Goal: Task Accomplishment & Management: Complete application form

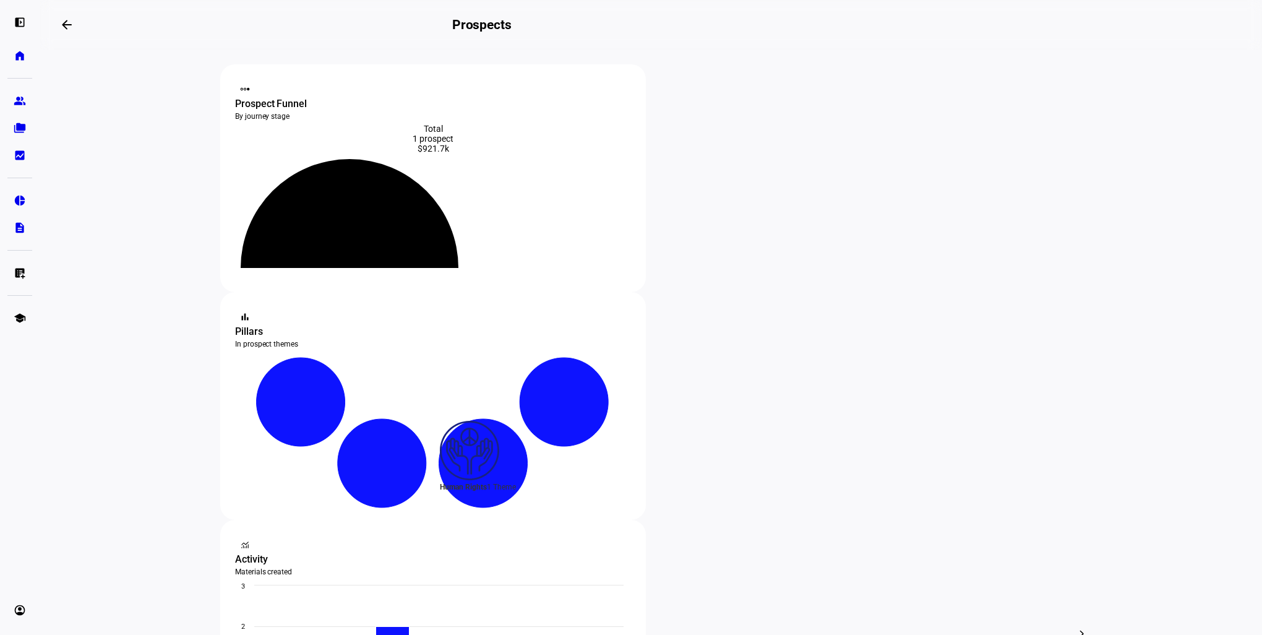
click at [1159, 303] on eth-layout-page-content "steppers contact_support Prospect Funnel By journey stage What's this data? Tot…" at bounding box center [651, 342] width 1223 height 585
click at [25, 55] on eth-mat-symbol "home" at bounding box center [20, 56] width 12 height 12
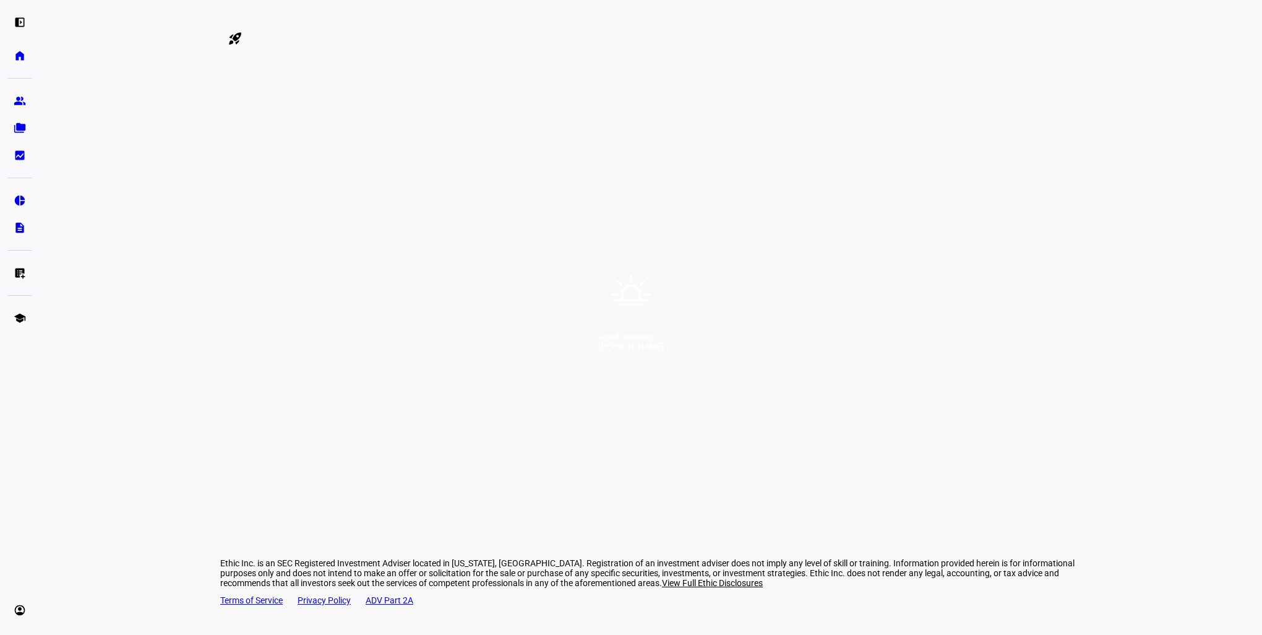
click at [691, 222] on div "Good morning, [PERSON_NAME]" at bounding box center [631, 317] width 1262 height 635
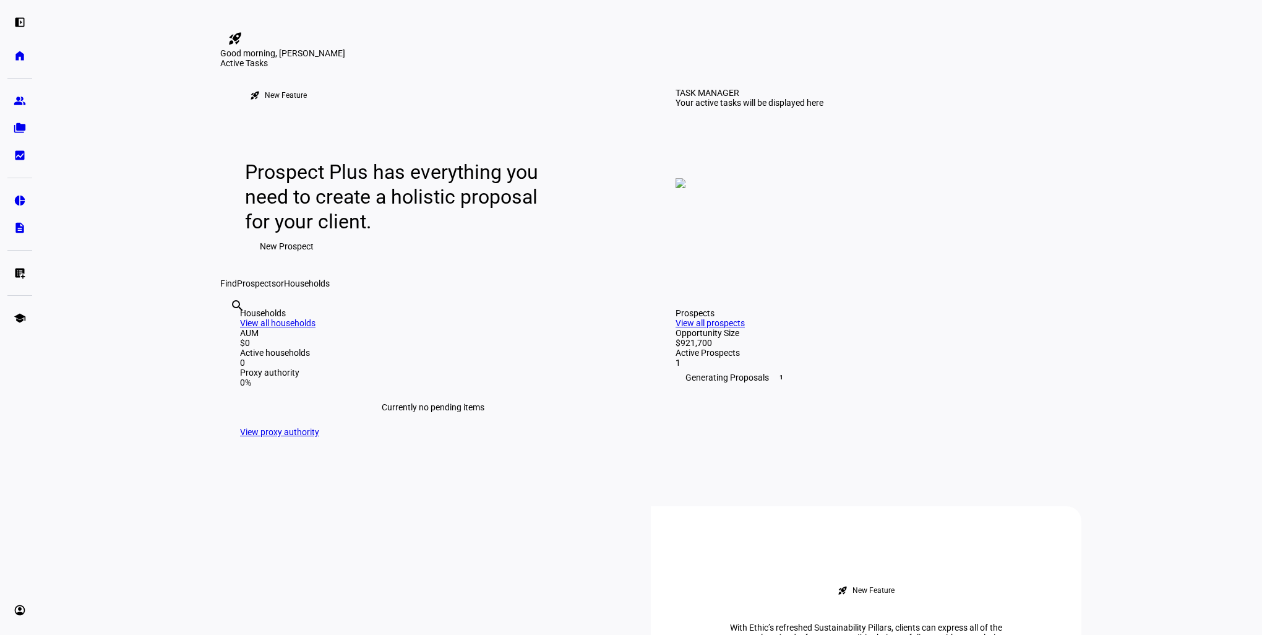
click at [233, 330] on input "text" at bounding box center [231, 322] width 2 height 15
paste input "6580-9707"
type input "6580-9707"
drag, startPoint x: 534, startPoint y: 478, endPoint x: 426, endPoint y: 480, distance: 108.3
click at [425, 288] on div "search 6580-9707 clear No prospect or household matching "6580-9707"" at bounding box center [650, 288] width 861 height 0
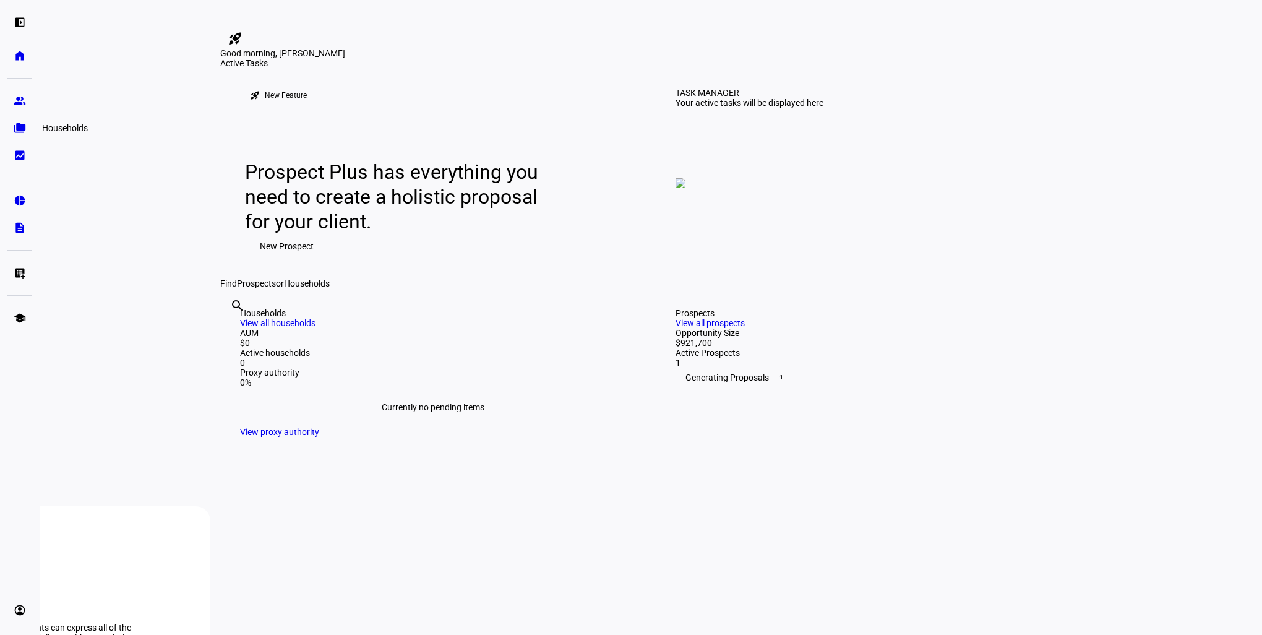
click at [15, 122] on eth-mat-symbol "folder_copy" at bounding box center [20, 128] width 12 height 12
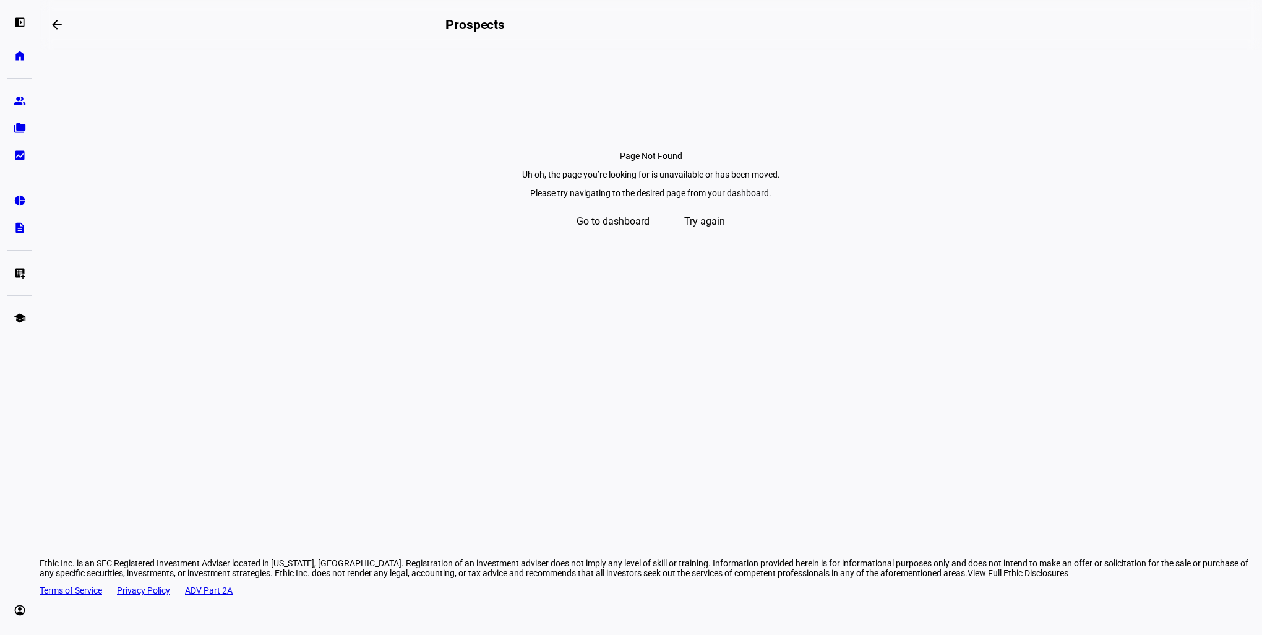
click at [577, 236] on span "Go to dashboard" at bounding box center [613, 222] width 73 height 30
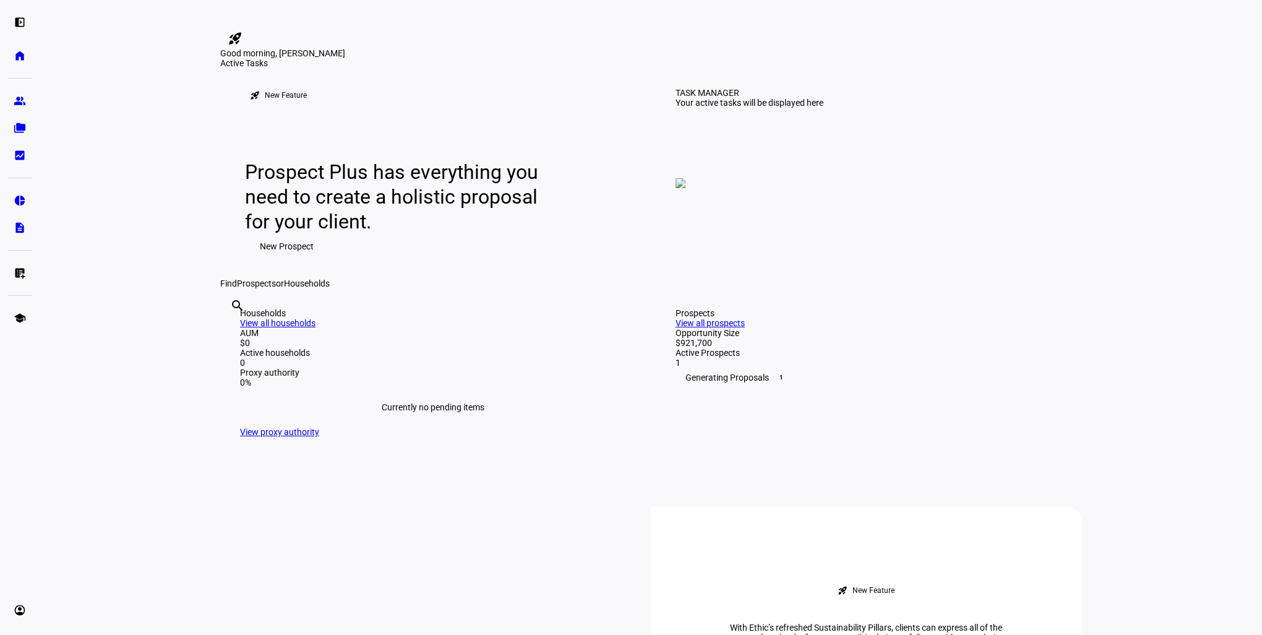
drag, startPoint x: 591, startPoint y: 494, endPoint x: 584, endPoint y: 486, distance: 10.5
click at [240, 356] on div "search clear" at bounding box center [230, 322] width 20 height 68
click at [233, 330] on input "text" at bounding box center [231, 322] width 2 height 15
paste input "[PERSON_NAME]"
type input "[PERSON_NAME]"
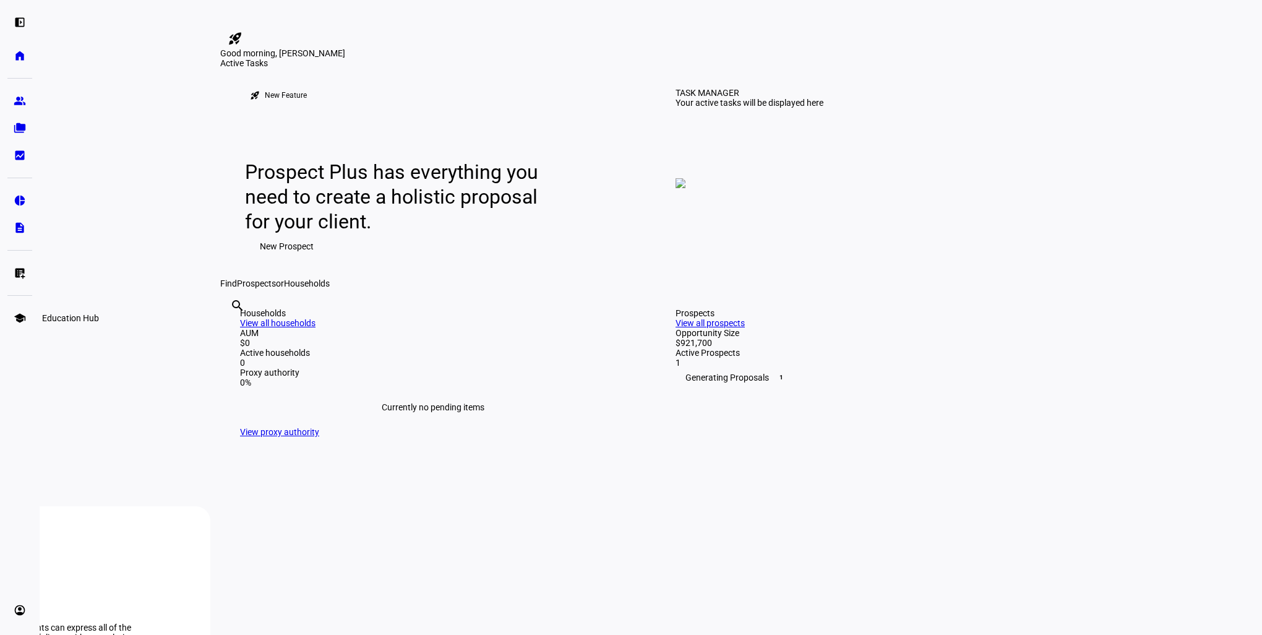
click at [19, 319] on eth-mat-symbol "school" at bounding box center [20, 318] width 12 height 12
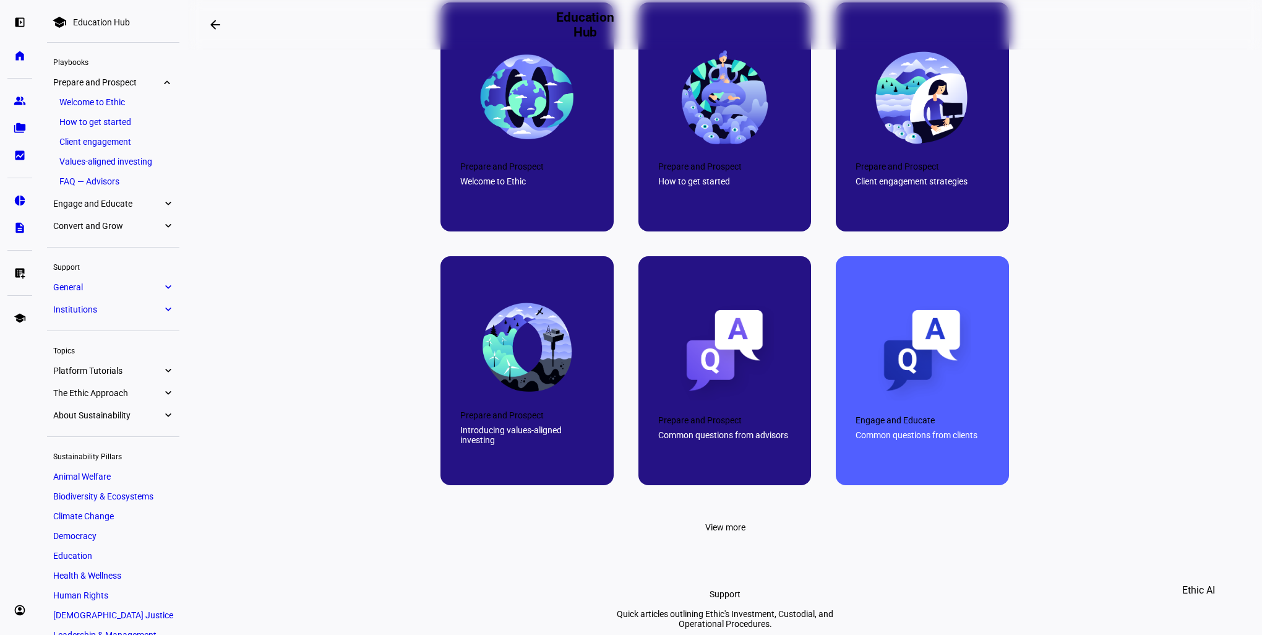
scroll to position [557, 0]
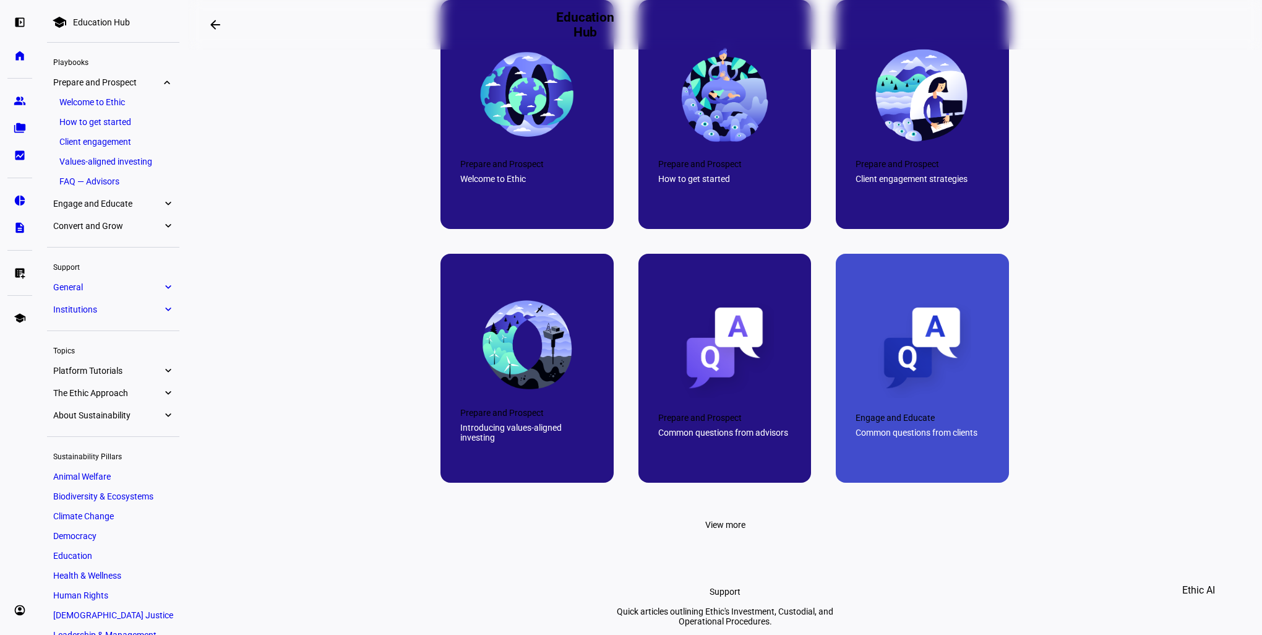
click at [917, 437] on div "Common questions from clients" at bounding box center [923, 433] width 134 height 10
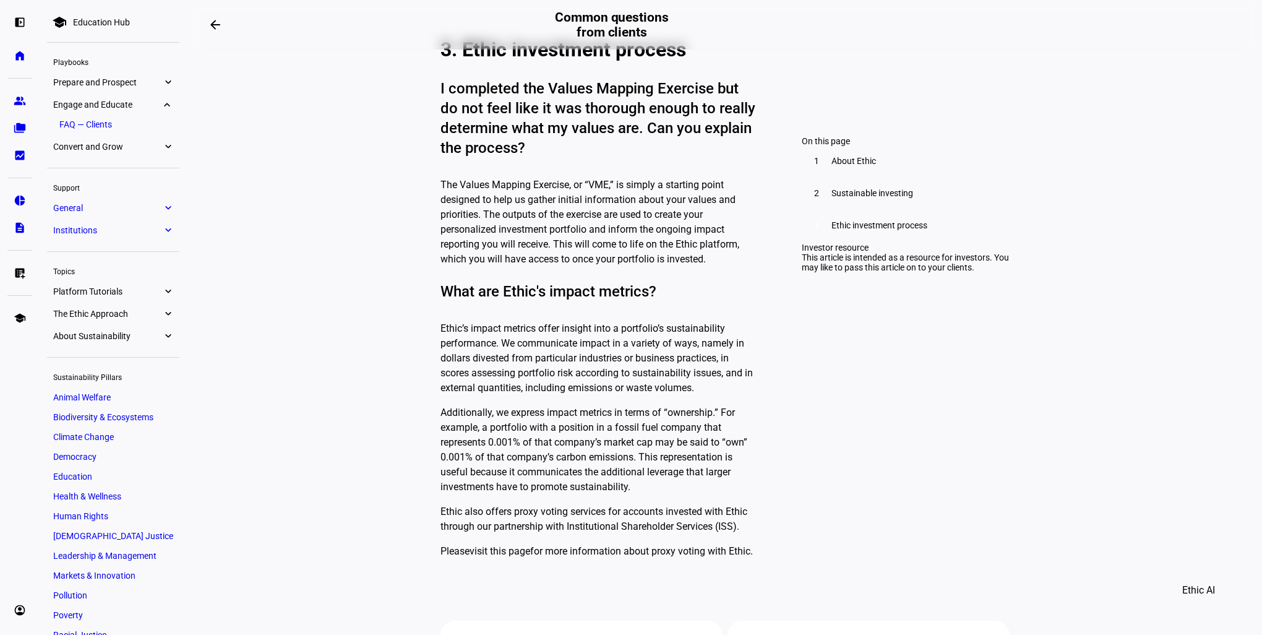
scroll to position [2241, 0]
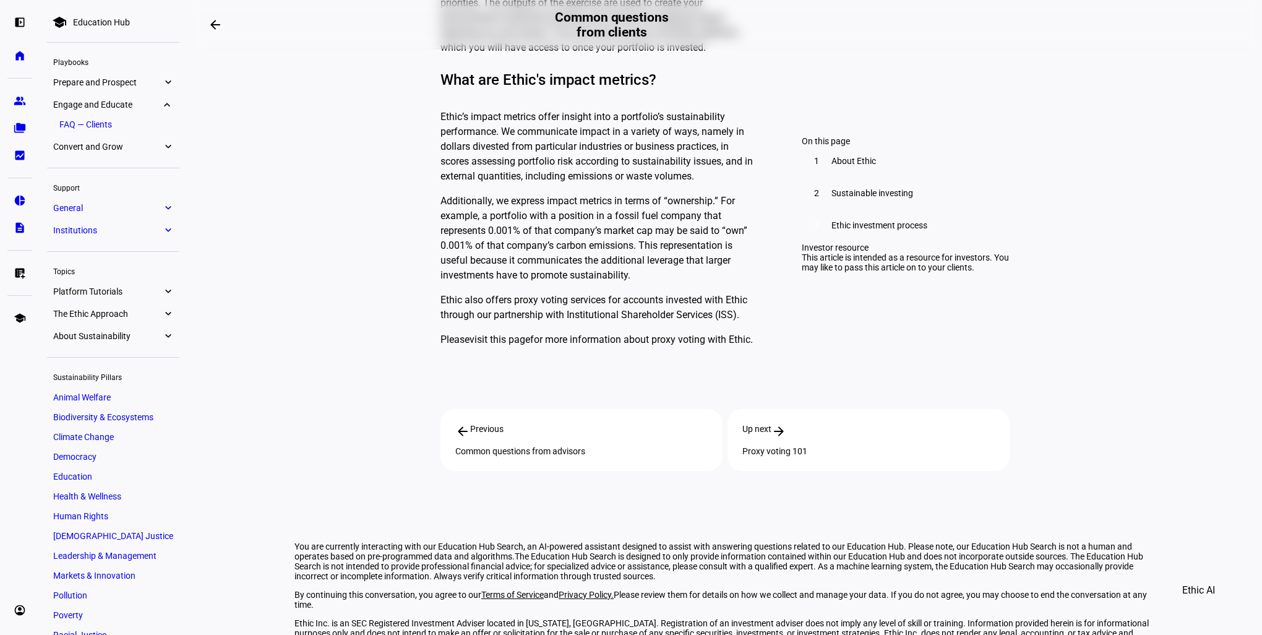
click at [72, 151] on span "Convert and Grow" at bounding box center [107, 147] width 109 height 10
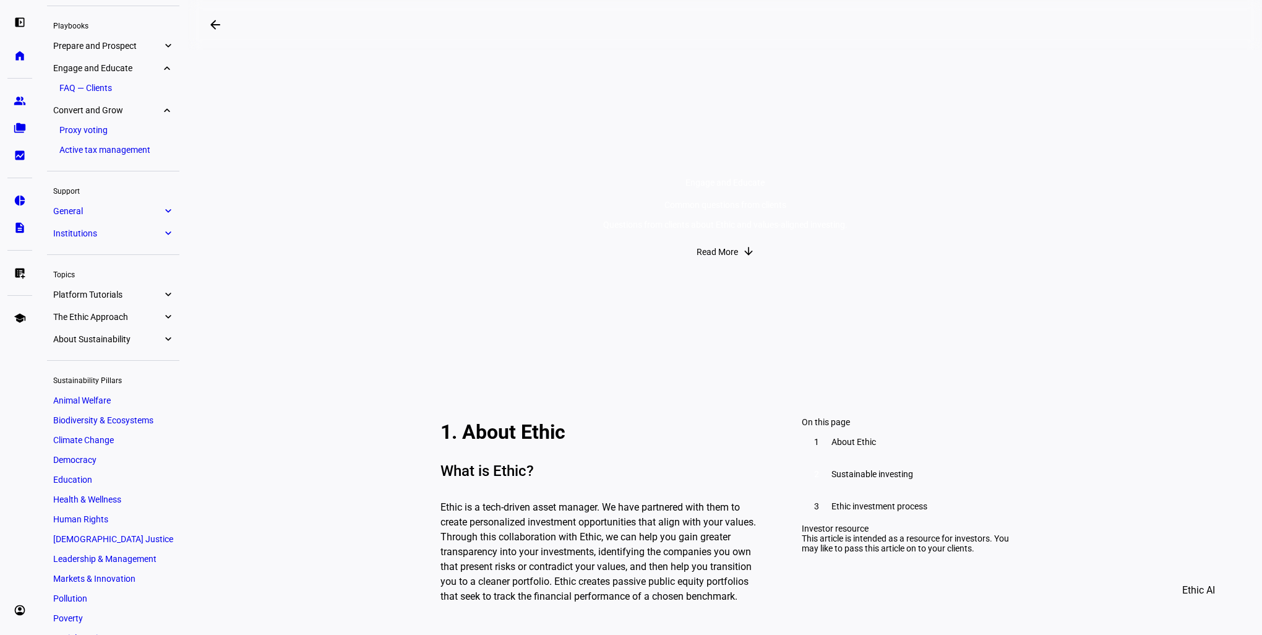
scroll to position [0, 0]
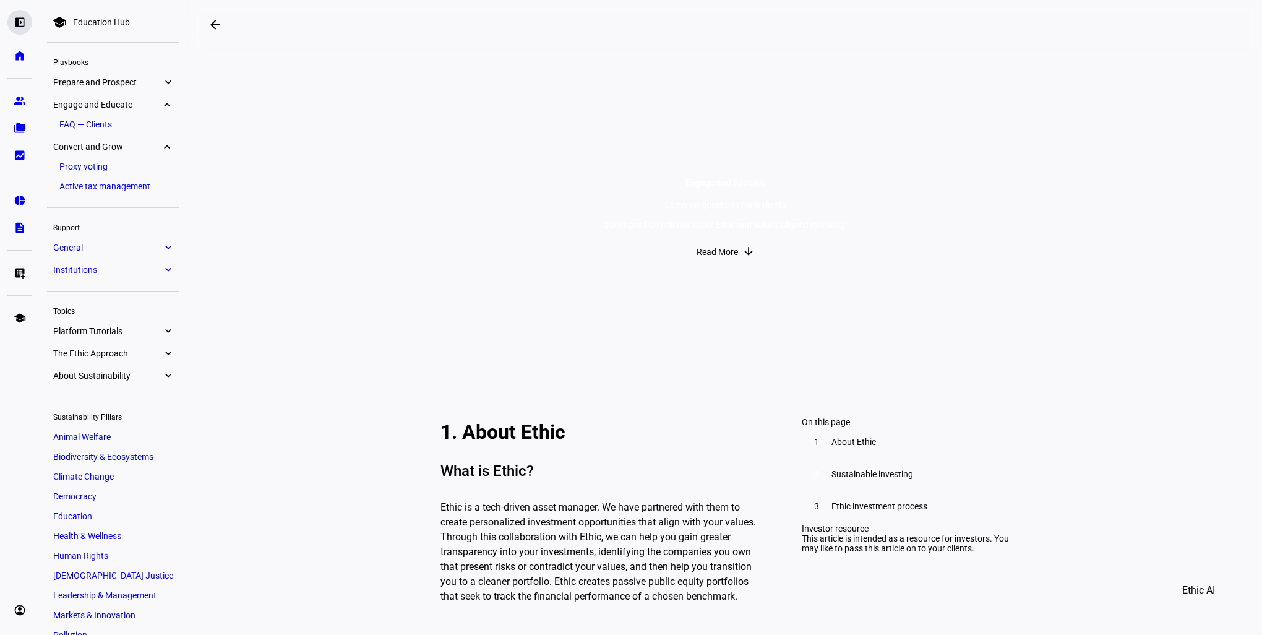
click at [16, 22] on eth-mat-symbol "left_panel_open" at bounding box center [20, 22] width 12 height 12
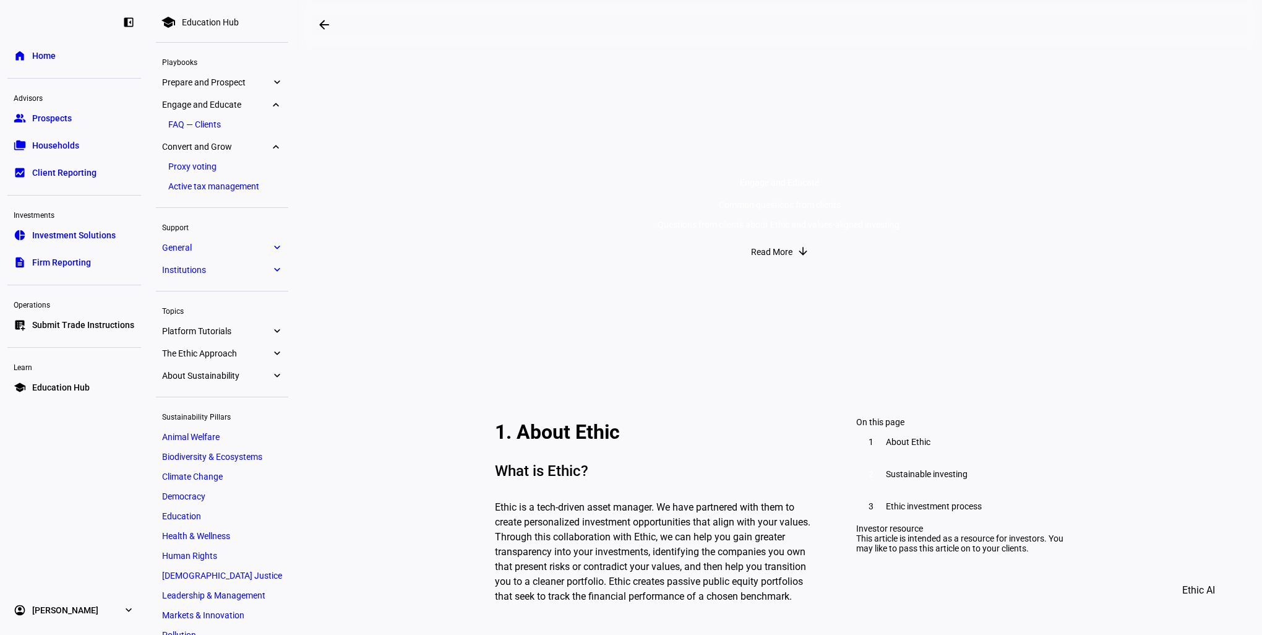
click at [61, 57] on link "home Home" at bounding box center [74, 55] width 134 height 25
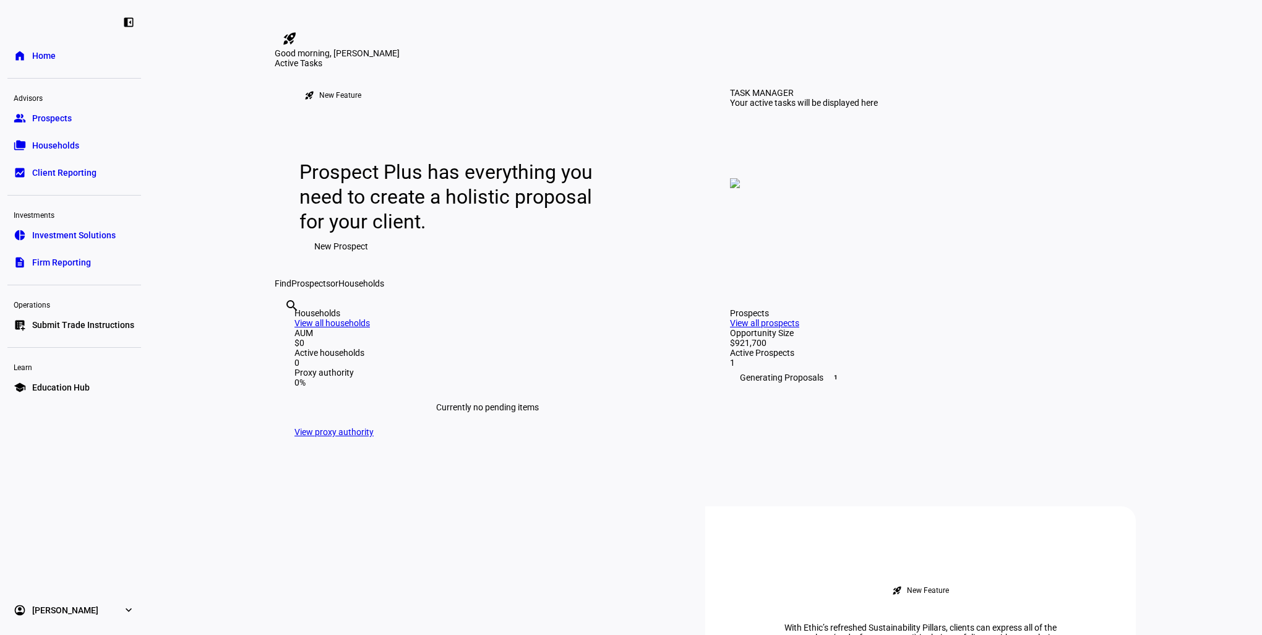
click at [95, 329] on span "Submit Trade Instructions" at bounding box center [83, 325] width 102 height 12
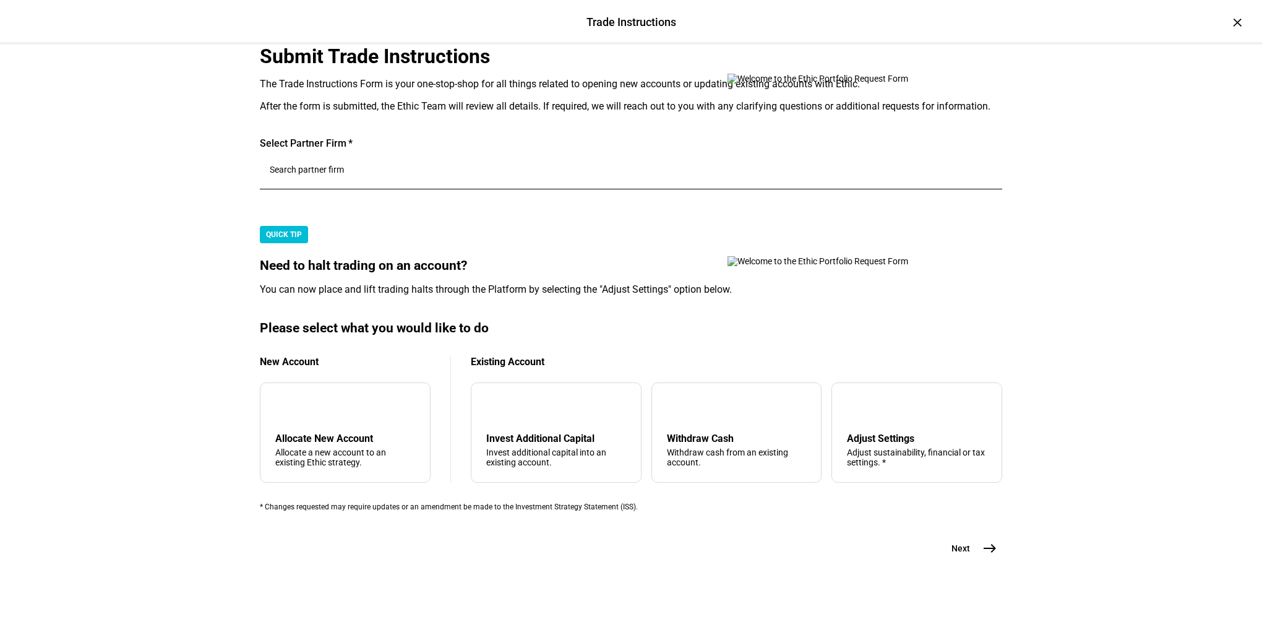
click at [328, 175] on input "Number" at bounding box center [631, 170] width 723 height 10
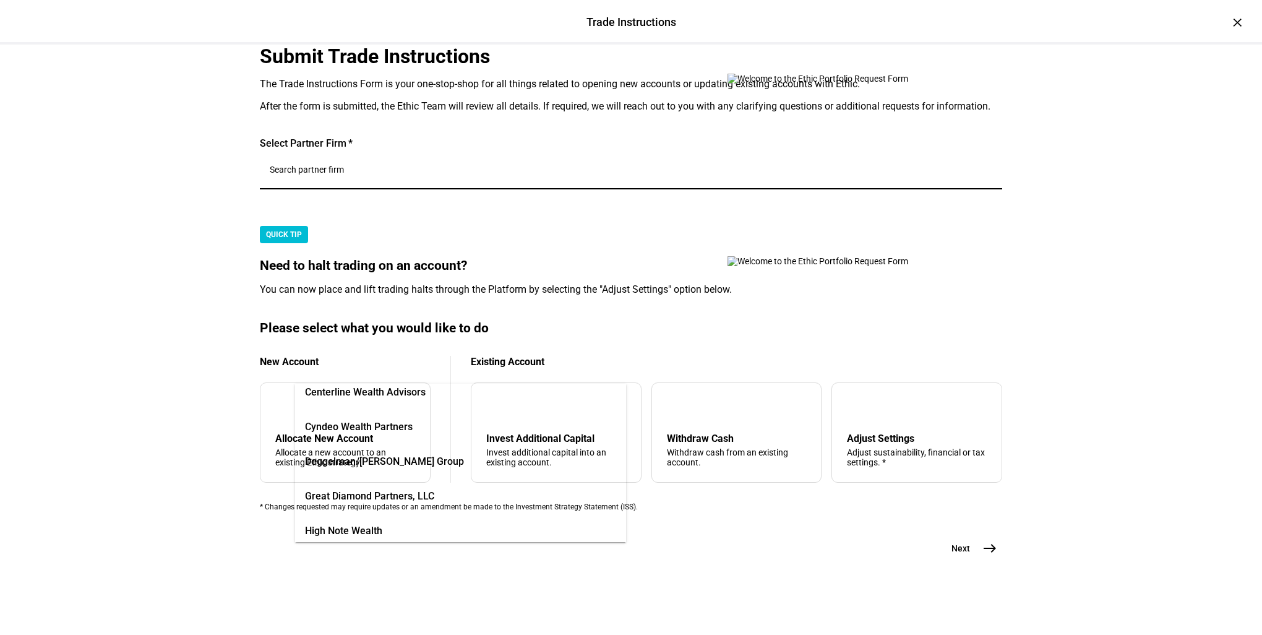
scroll to position [124, 0]
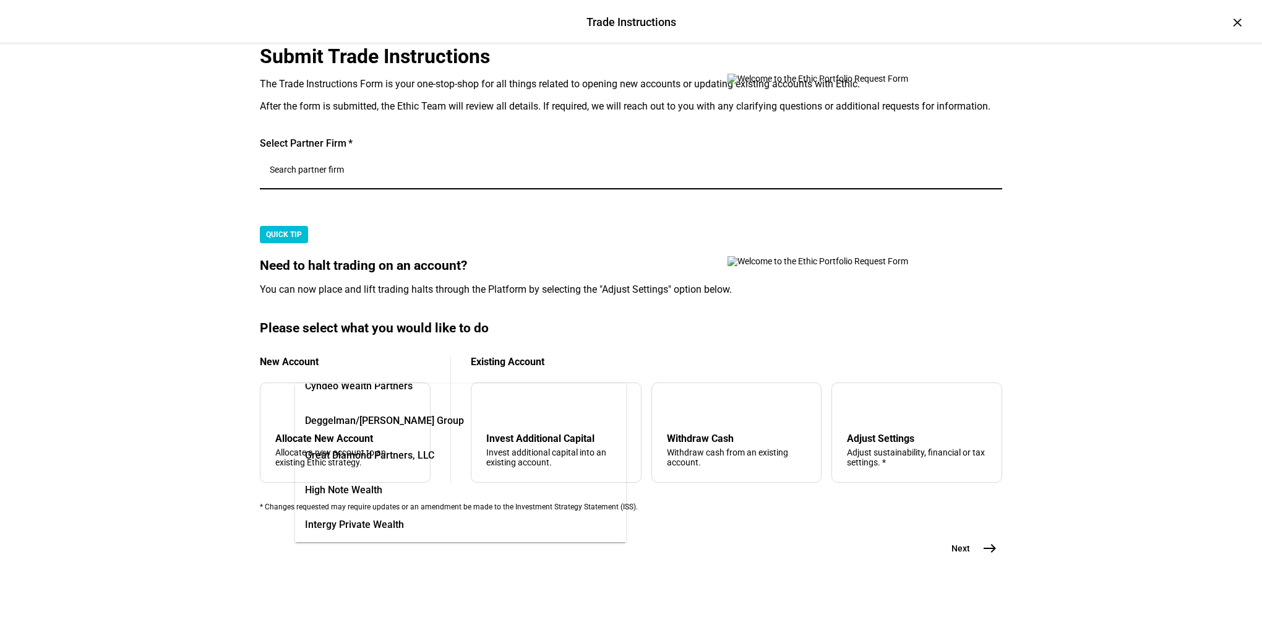
click at [396, 455] on span "Great Diamond Partners, LLC" at bounding box center [369, 455] width 129 height 15
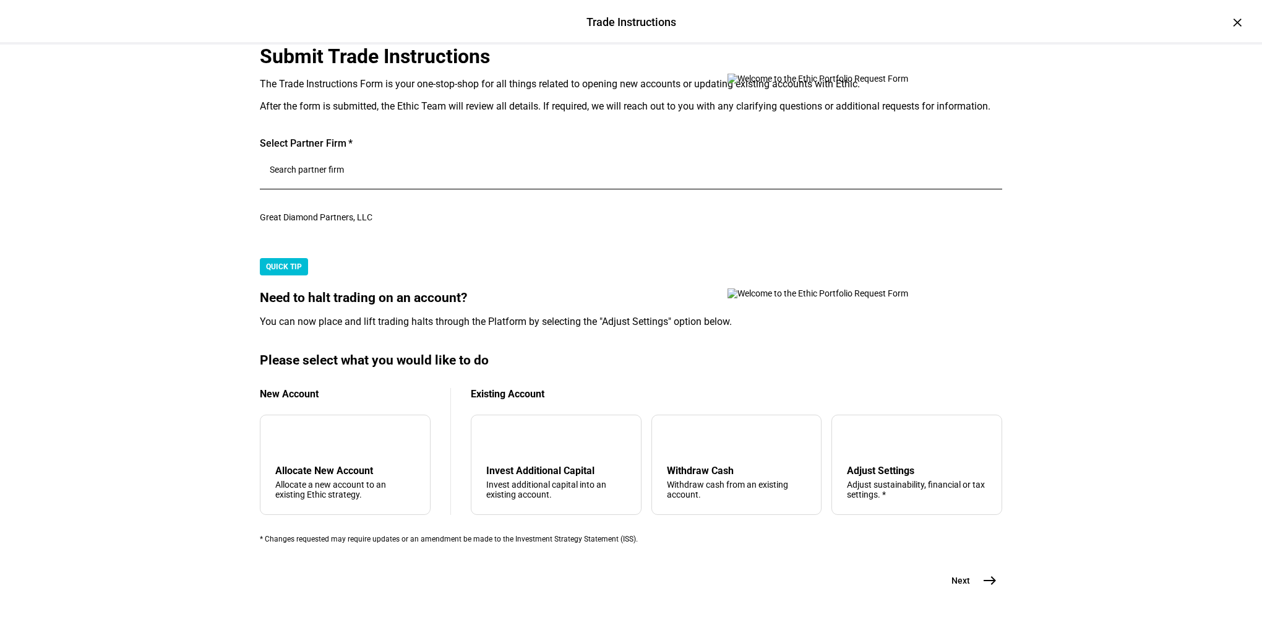
scroll to position [428, 0]
click at [985, 573] on mat-icon "east" at bounding box center [990, 580] width 15 height 15
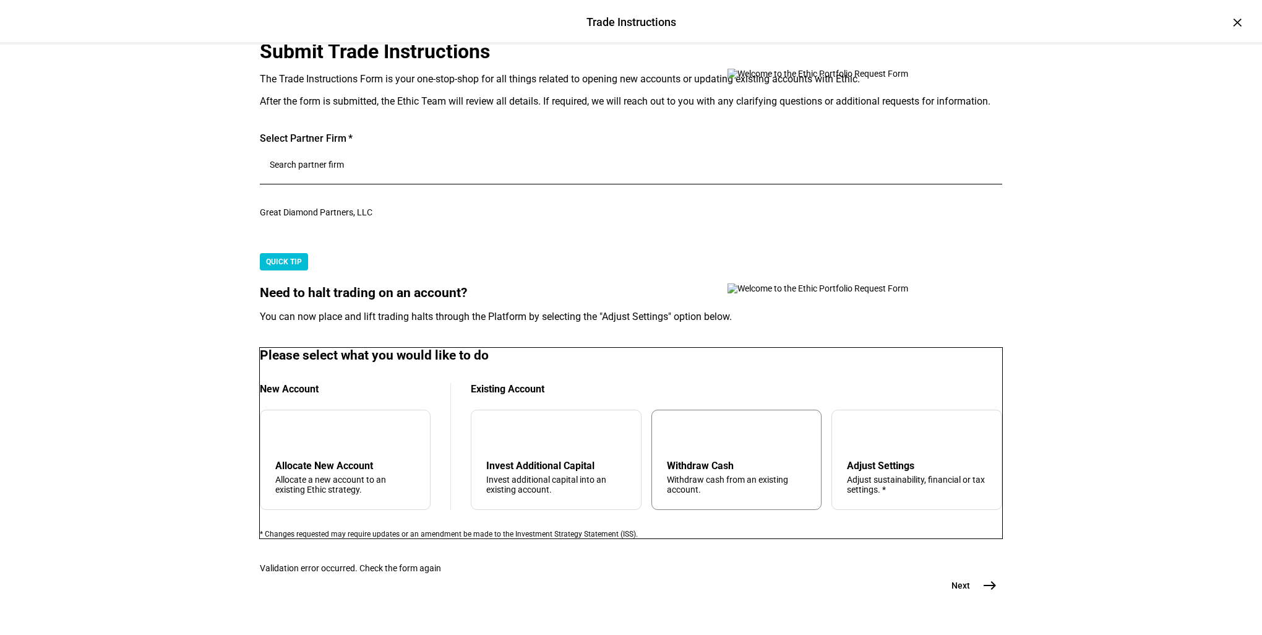
click at [715, 460] on div "Withdraw Cash" at bounding box center [737, 466] width 140 height 12
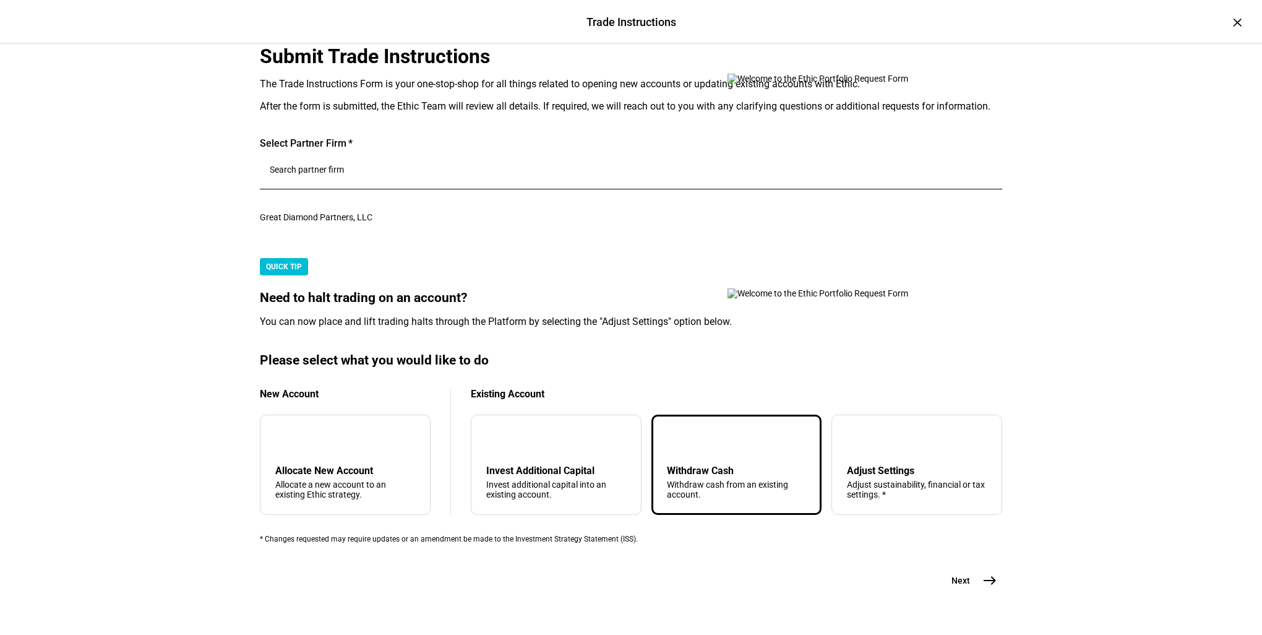
click at [983, 573] on mat-icon "east" at bounding box center [990, 580] width 15 height 15
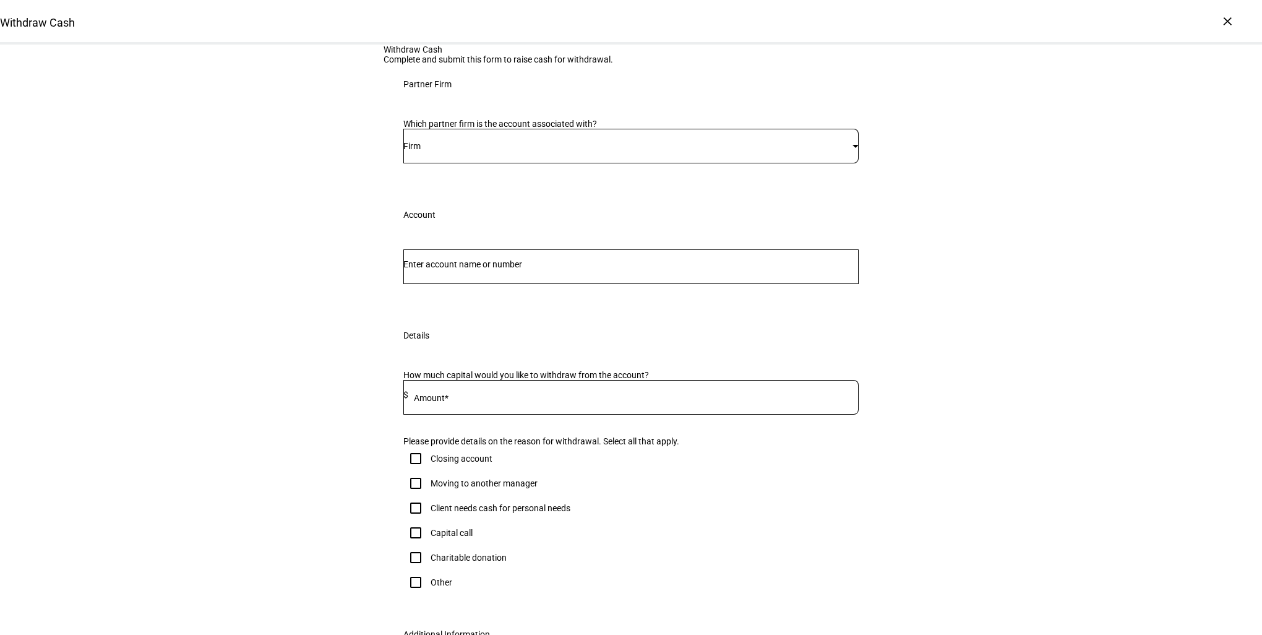
click at [453, 269] on input "Number" at bounding box center [630, 264] width 455 height 10
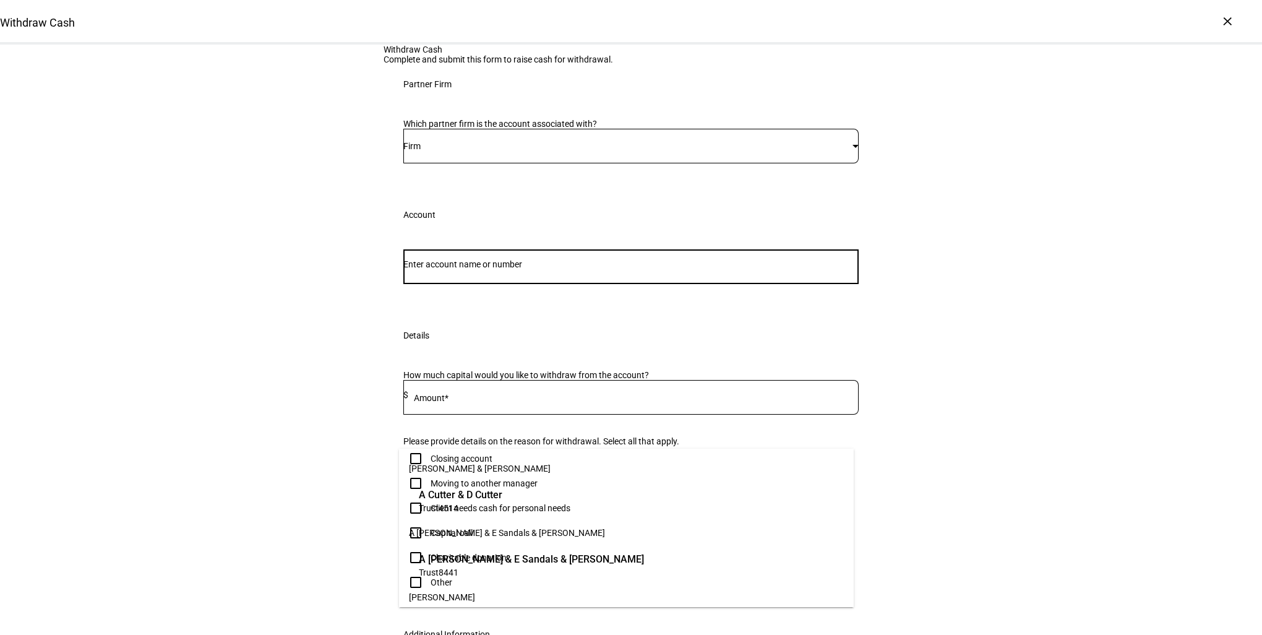
paste input "6580-9707"
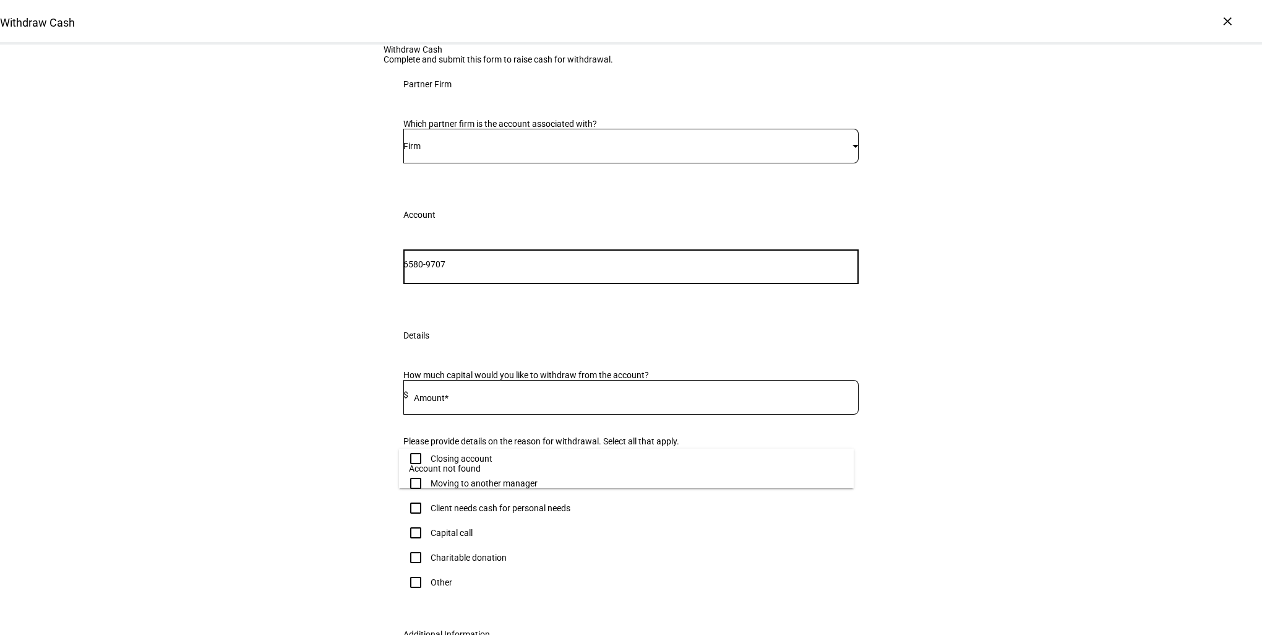
click at [434, 269] on input "6580-9707" at bounding box center [630, 264] width 455 height 10
click at [910, 365] on div "Withdraw Cash Complete and submit this form to raise cash for withdrawal. Partn…" at bounding box center [631, 397] width 1262 height 704
click at [430, 269] on input "65809707" at bounding box center [630, 264] width 455 height 10
type input "6580-9707"
click at [903, 408] on div "Withdraw Cash Complete and submit this form to raise cash for withdrawal. Partn…" at bounding box center [631, 397] width 1262 height 704
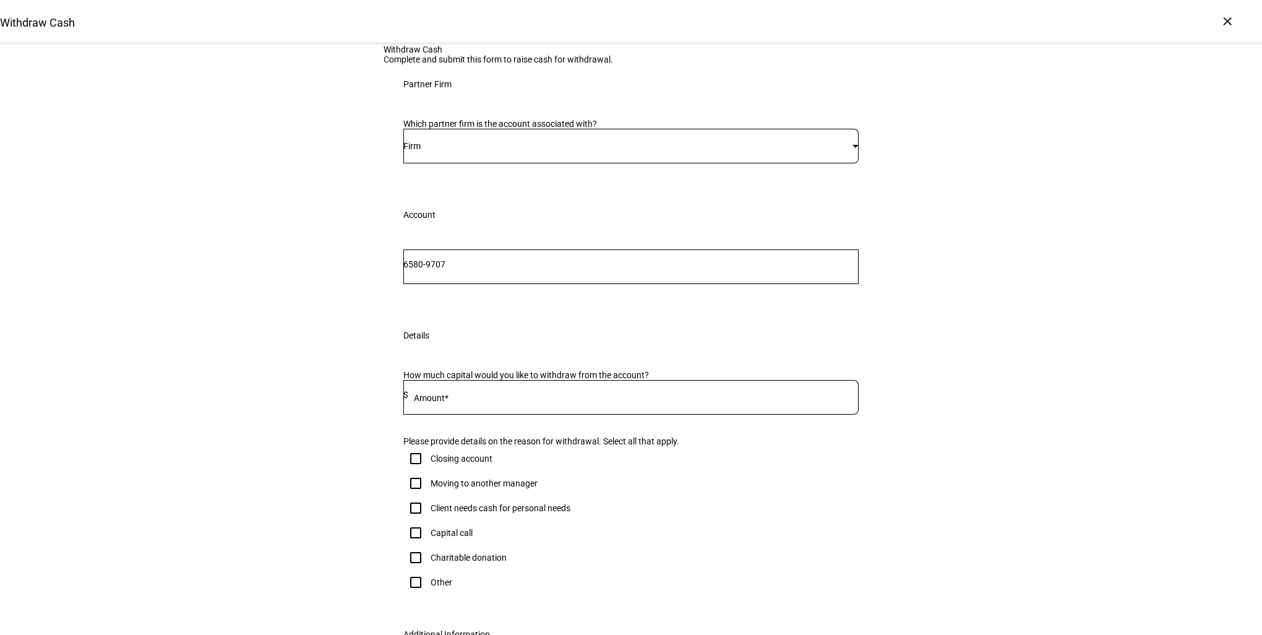
click at [480, 269] on input "6580-9707" at bounding box center [630, 264] width 455 height 10
click at [447, 355] on div "Details" at bounding box center [631, 336] width 495 height 40
click at [467, 151] on div "Firm" at bounding box center [627, 146] width 449 height 10
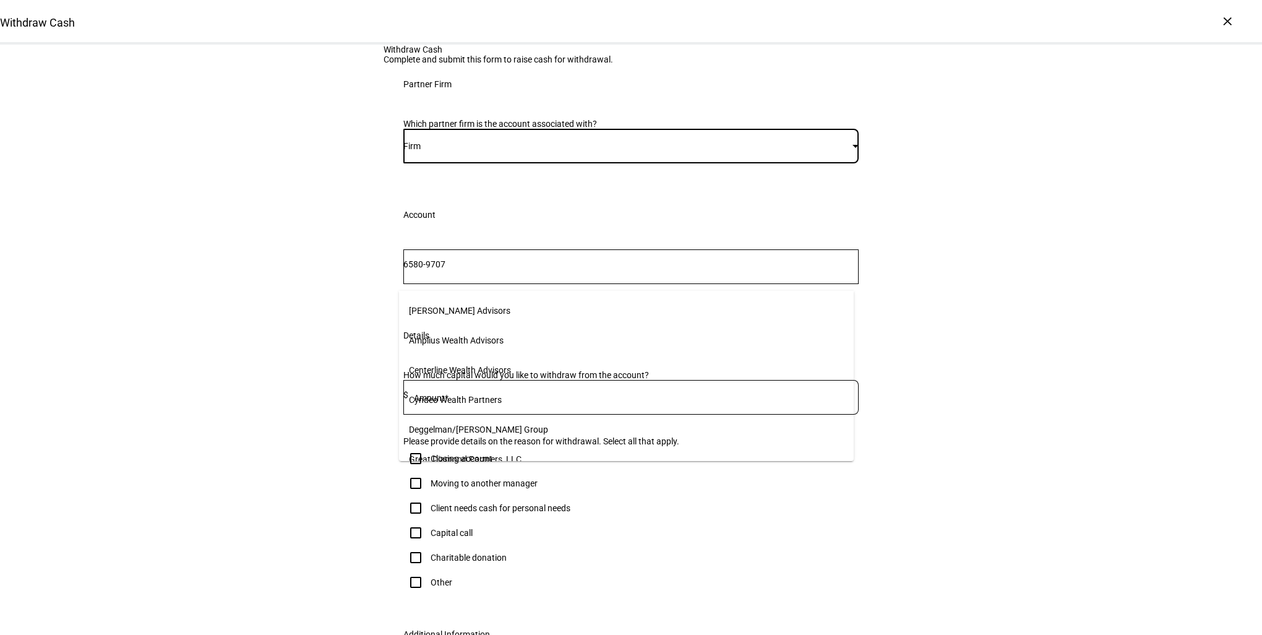
click at [501, 454] on span "Great Diamond Partners, LLC" at bounding box center [465, 459] width 113 height 10
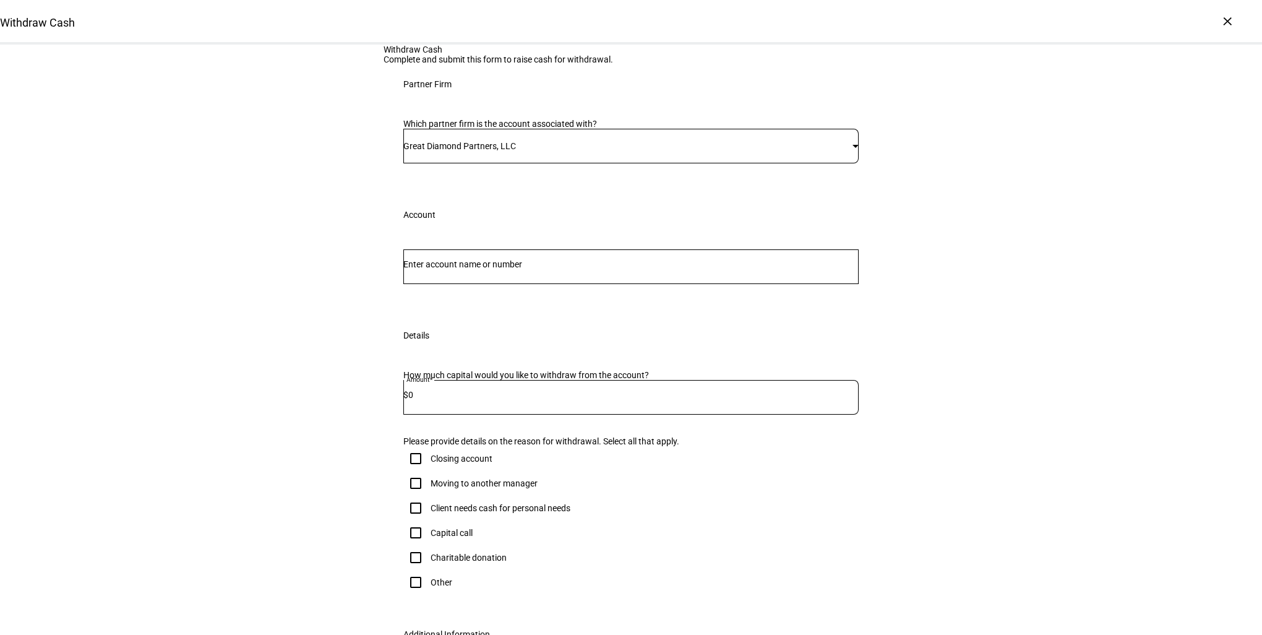
click at [460, 269] on input "Number" at bounding box center [630, 264] width 455 height 10
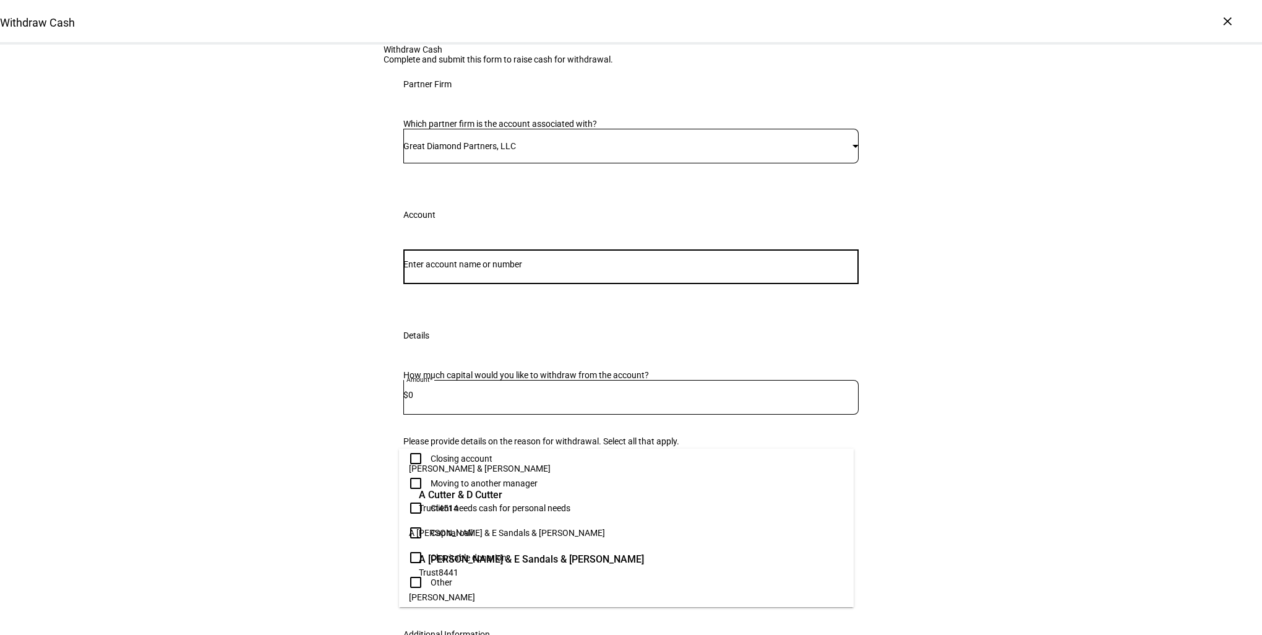
paste input "6580-9707"
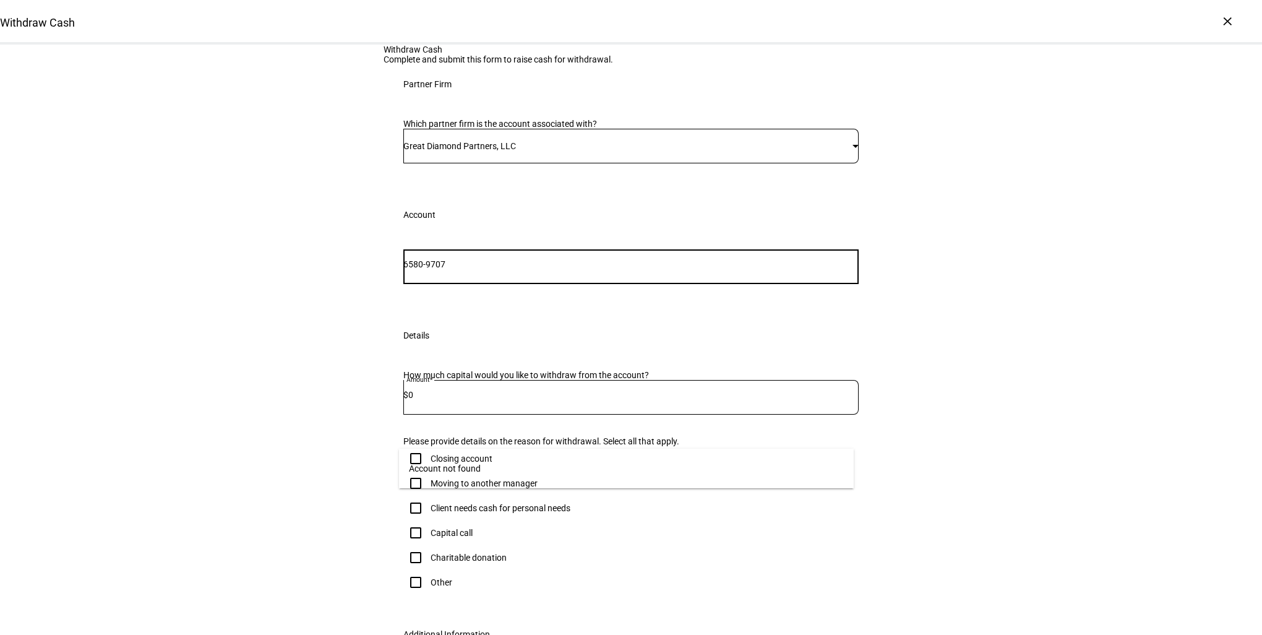
click at [433, 269] on input "6580-9707" at bounding box center [630, 264] width 455 height 10
click at [953, 362] on div "Withdraw Cash Complete and submit this form to raise cash for withdrawal. Partn…" at bounding box center [631, 397] width 1262 height 704
click at [645, 165] on div "Withdraw Cash Complete and submit this form to raise cash for withdrawal. Partn…" at bounding box center [631, 397] width 495 height 704
click at [410, 54] on div "Withdraw Cash" at bounding box center [631, 50] width 495 height 10
click at [514, 316] on div "65809707 Account" at bounding box center [631, 275] width 495 height 81
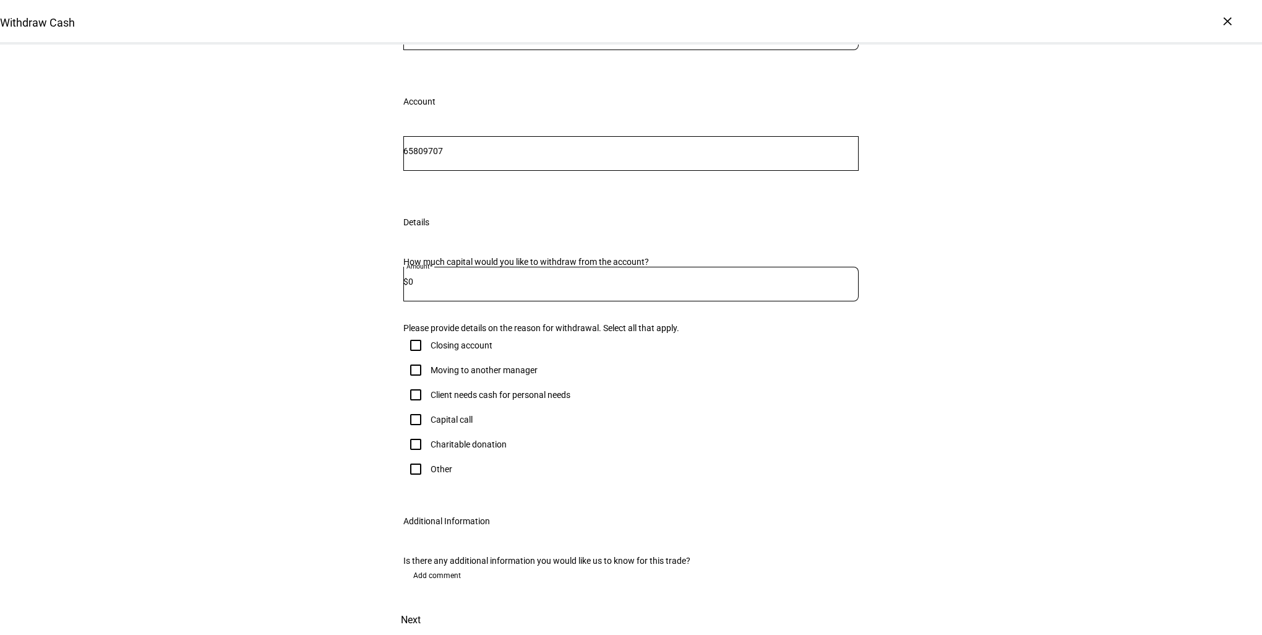
scroll to position [248, 0]
click at [458, 248] on div "Withdraw Cash Complete and submit this form to raise cash for withdrawal. Partn…" at bounding box center [631, 283] width 495 height 704
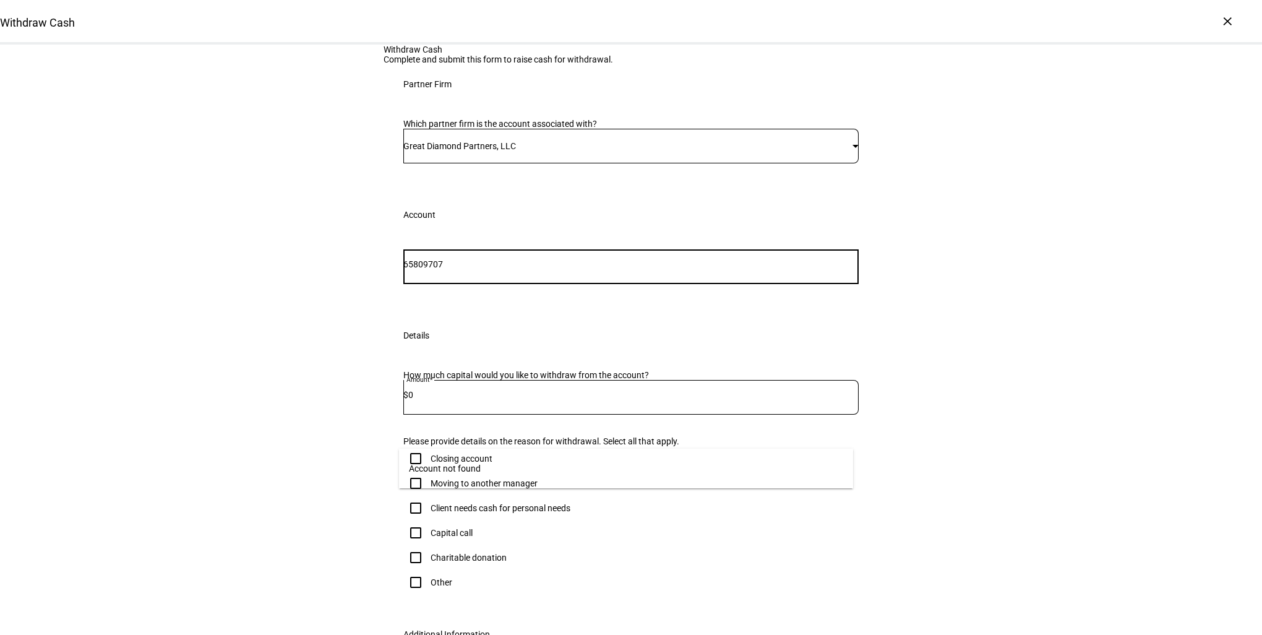
click at [429, 269] on input "65809707" at bounding box center [630, 264] width 455 height 10
click at [1010, 351] on div "Withdraw Cash Complete and submit this form to raise cash for withdrawal. Partn…" at bounding box center [631, 397] width 1262 height 704
click at [512, 269] on input "6580-9707" at bounding box center [630, 264] width 455 height 10
drag, startPoint x: 436, startPoint y: 431, endPoint x: 346, endPoint y: 428, distance: 89.8
click at [347, 429] on div "Withdraw Cash Complete and submit this form to raise cash for withdrawal. Partn…" at bounding box center [631, 397] width 1262 height 704
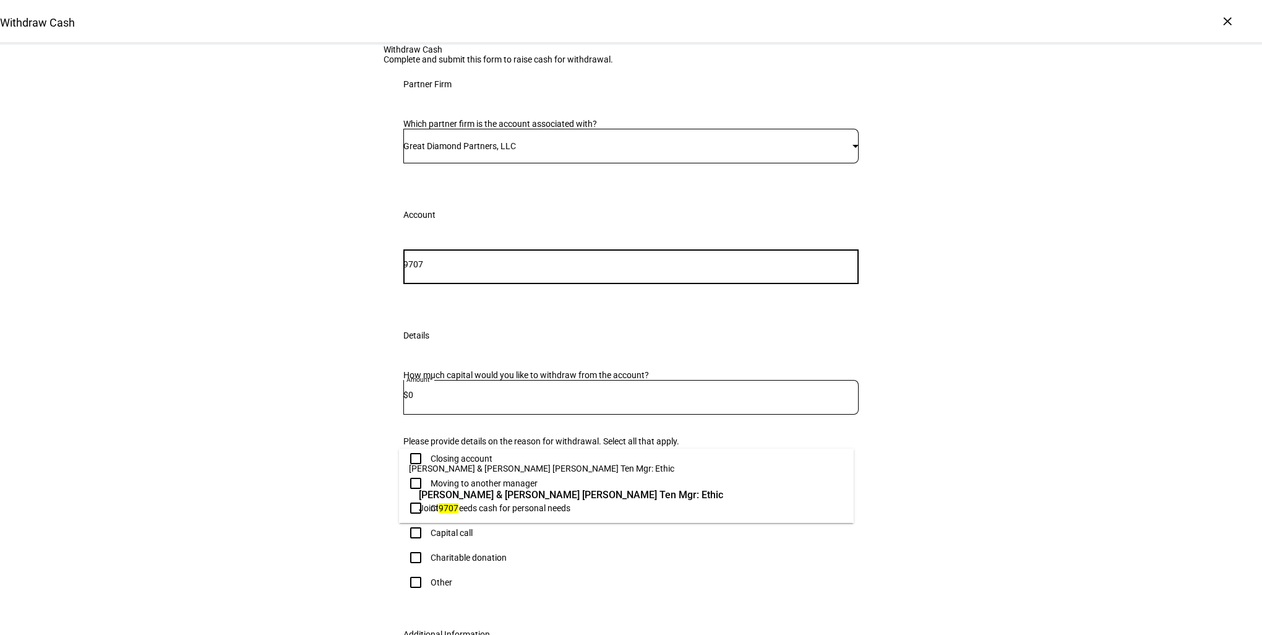
type input "9707"
click at [550, 507] on span "Joint 9707" at bounding box center [571, 508] width 304 height 12
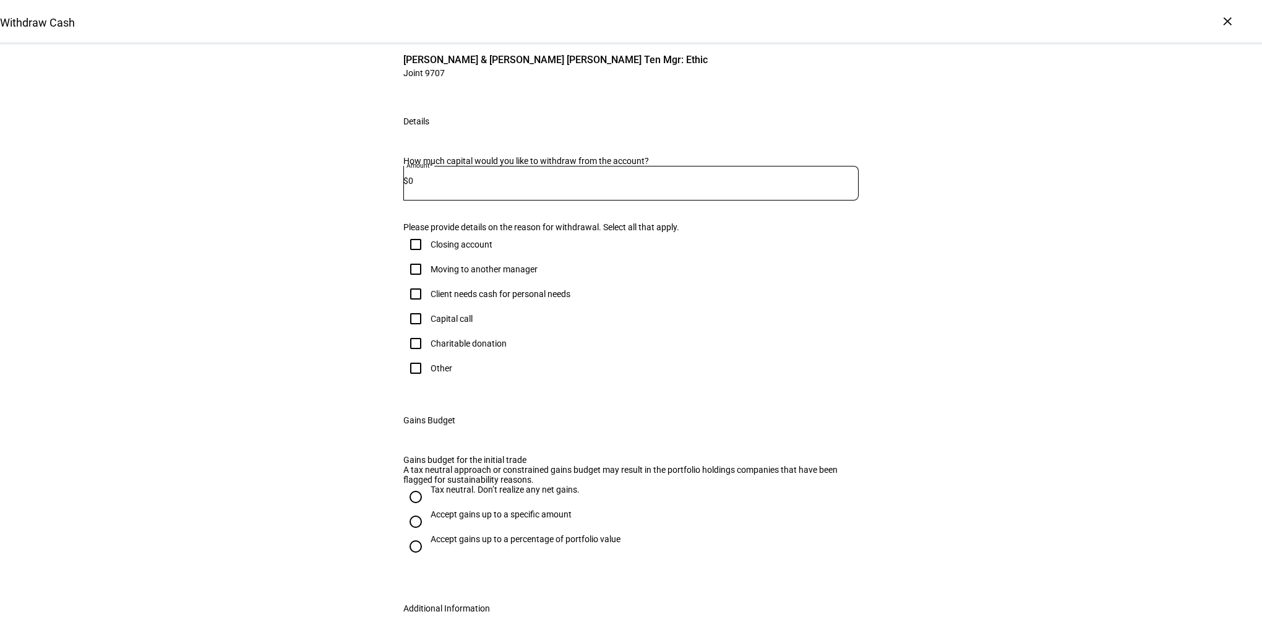
scroll to position [248, 0]
click at [434, 184] on input "0" at bounding box center [633, 180] width 450 height 10
type input "314,000"
click at [409, 305] on input "Client needs cash for personal needs" at bounding box center [415, 292] width 25 height 25
checkbox input "true"
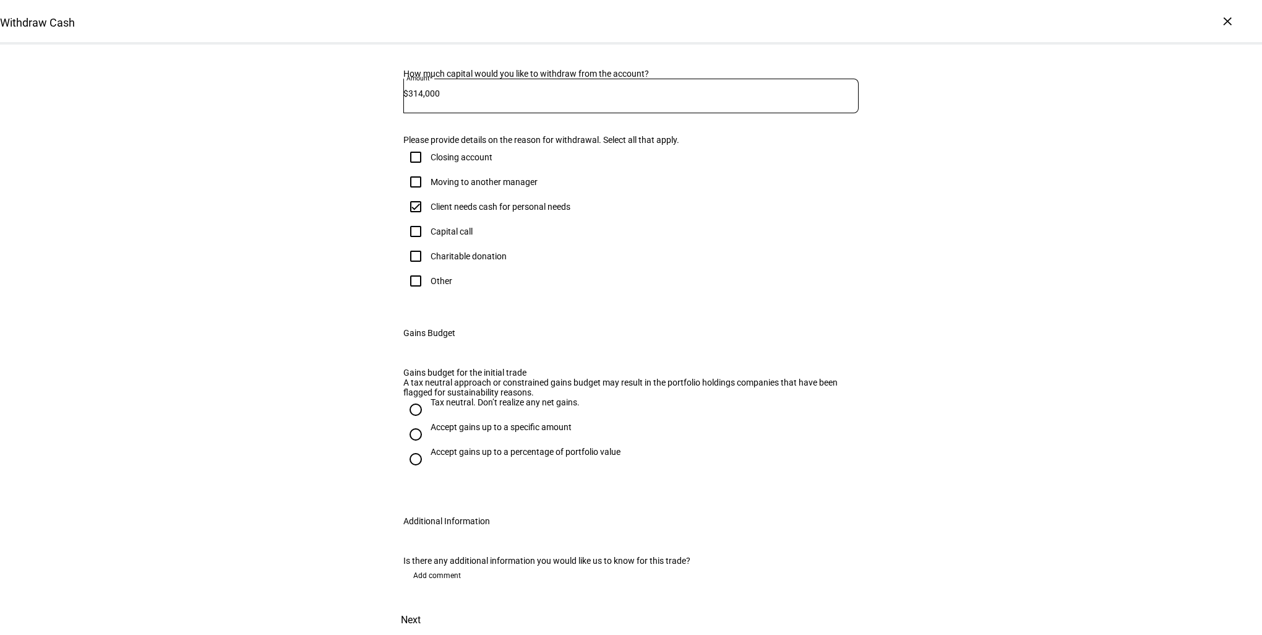
scroll to position [495, 0]
click at [411, 422] on input "Tax neutral. Don’t realize any net gains." at bounding box center [415, 409] width 25 height 25
radio input "true"
click at [438, 605] on span at bounding box center [411, 620] width 54 height 30
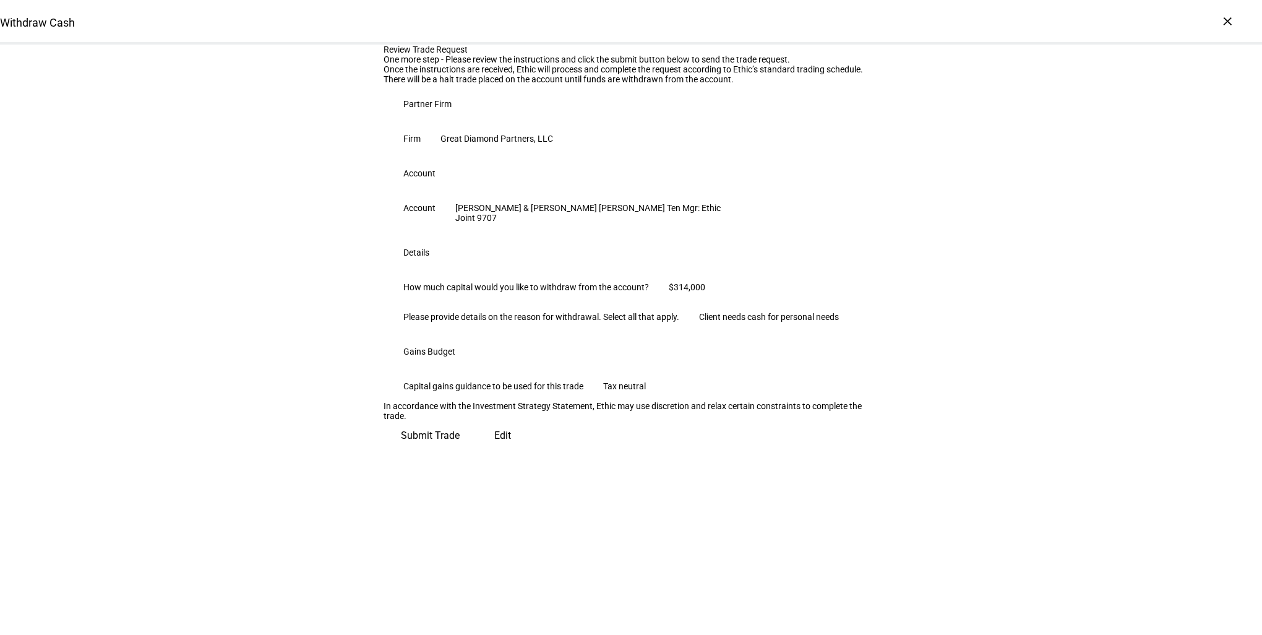
scroll to position [146, 0]
click at [460, 450] on span "Submit Trade" at bounding box center [430, 436] width 59 height 30
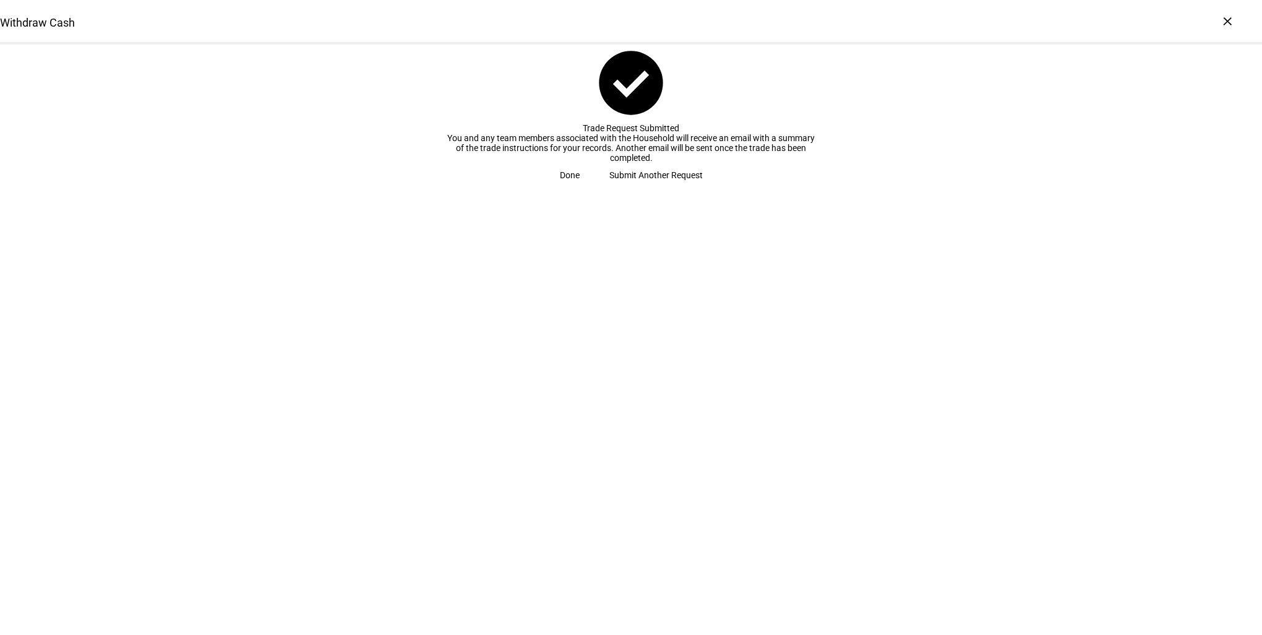
click at [580, 187] on span "Done" at bounding box center [570, 175] width 20 height 25
